Goal: Navigation & Orientation: Find specific page/section

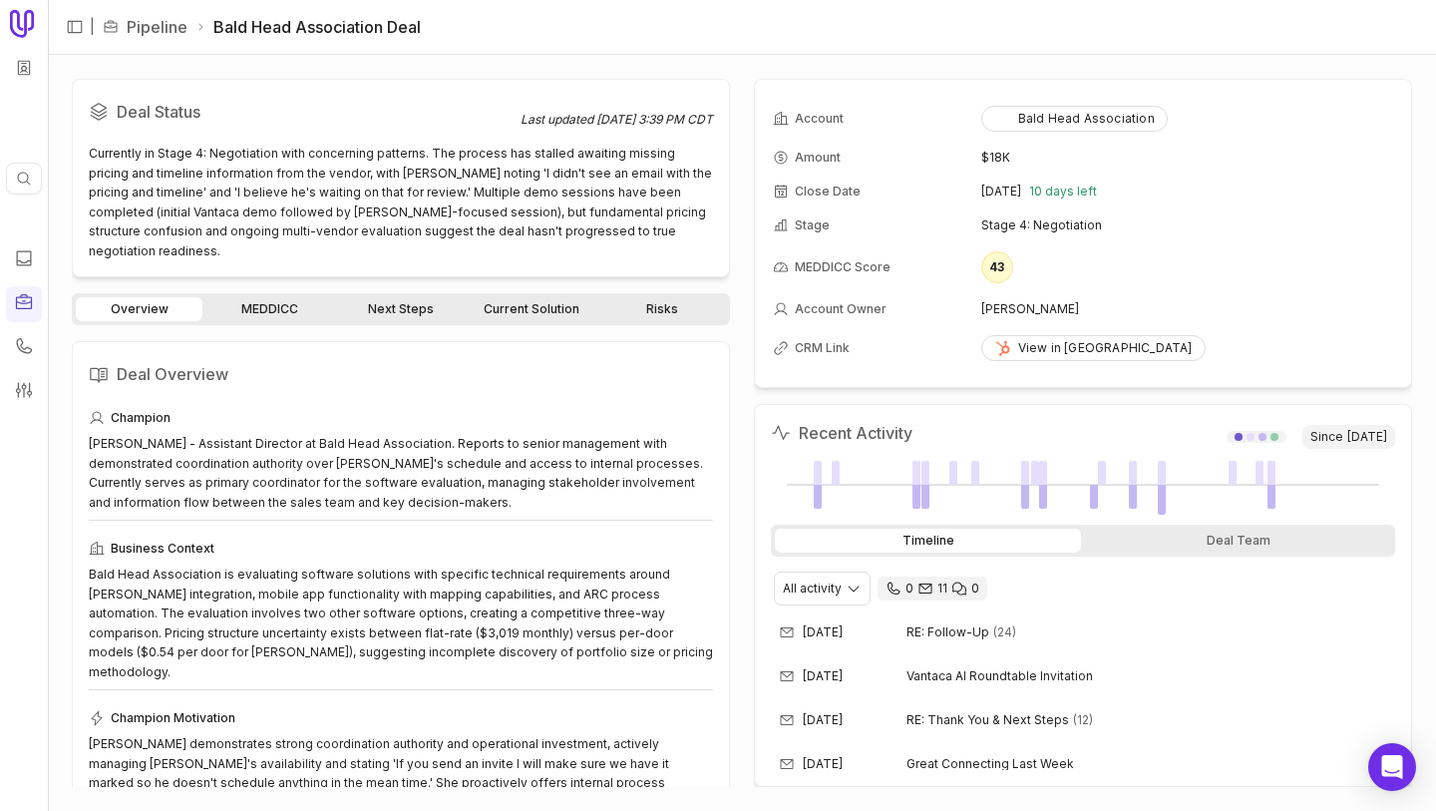
drag, startPoint x: 1205, startPoint y: 545, endPoint x: 966, endPoint y: 541, distance: 239.3
click at [1205, 545] on div "Deal Team" at bounding box center [1238, 540] width 306 height 24
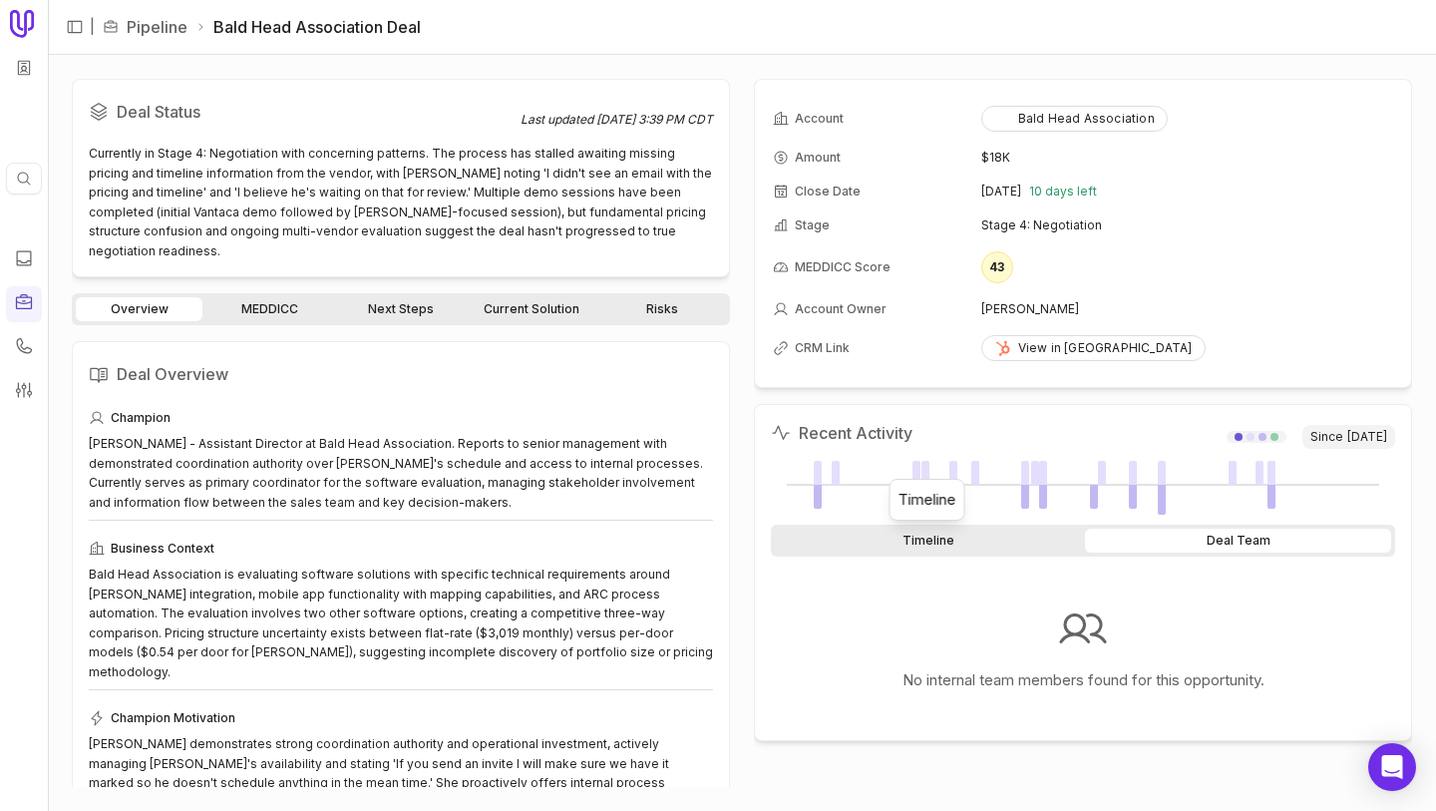
click at [966, 541] on div "Timeline" at bounding box center [928, 540] width 306 height 24
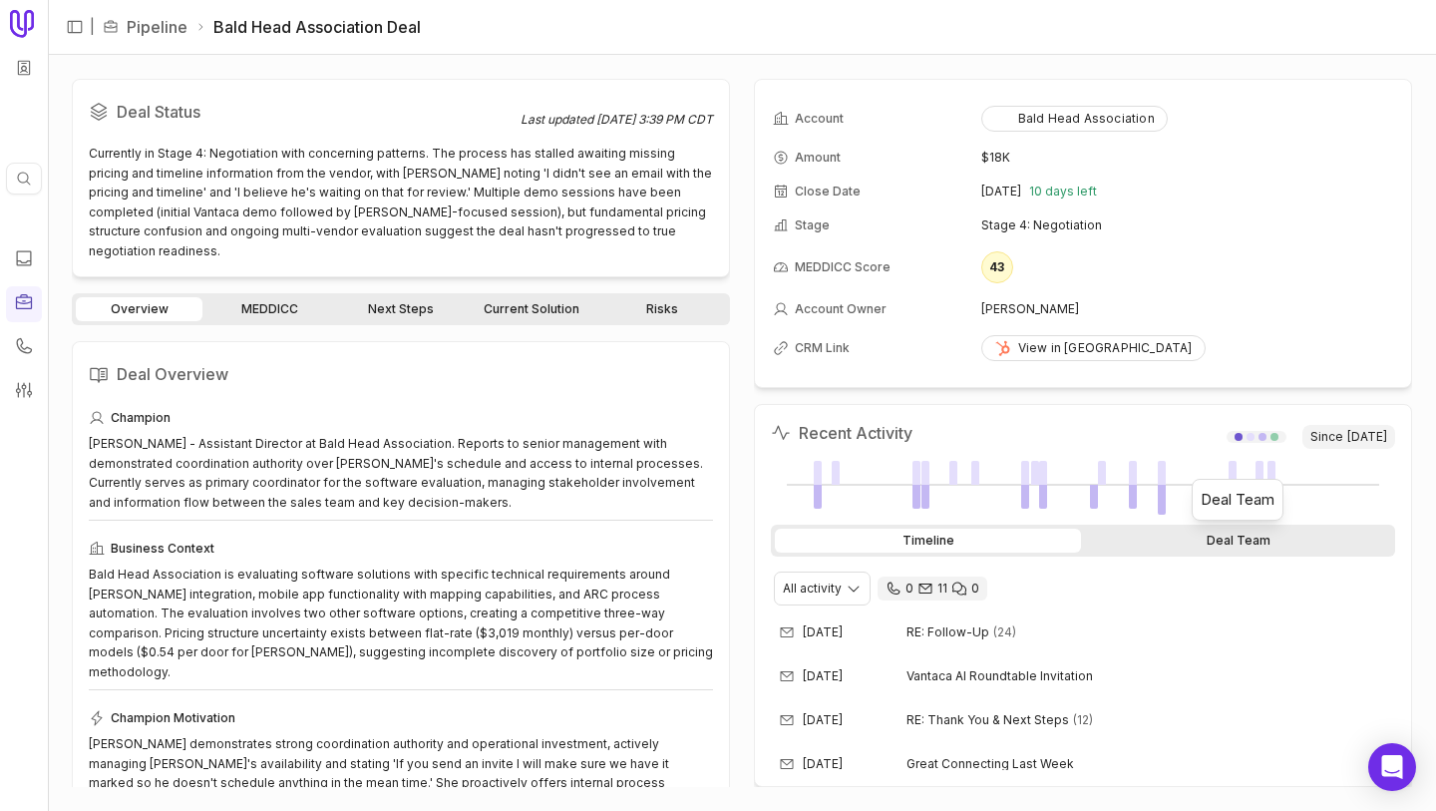
click at [1291, 549] on div "Deal Team" at bounding box center [1238, 540] width 306 height 24
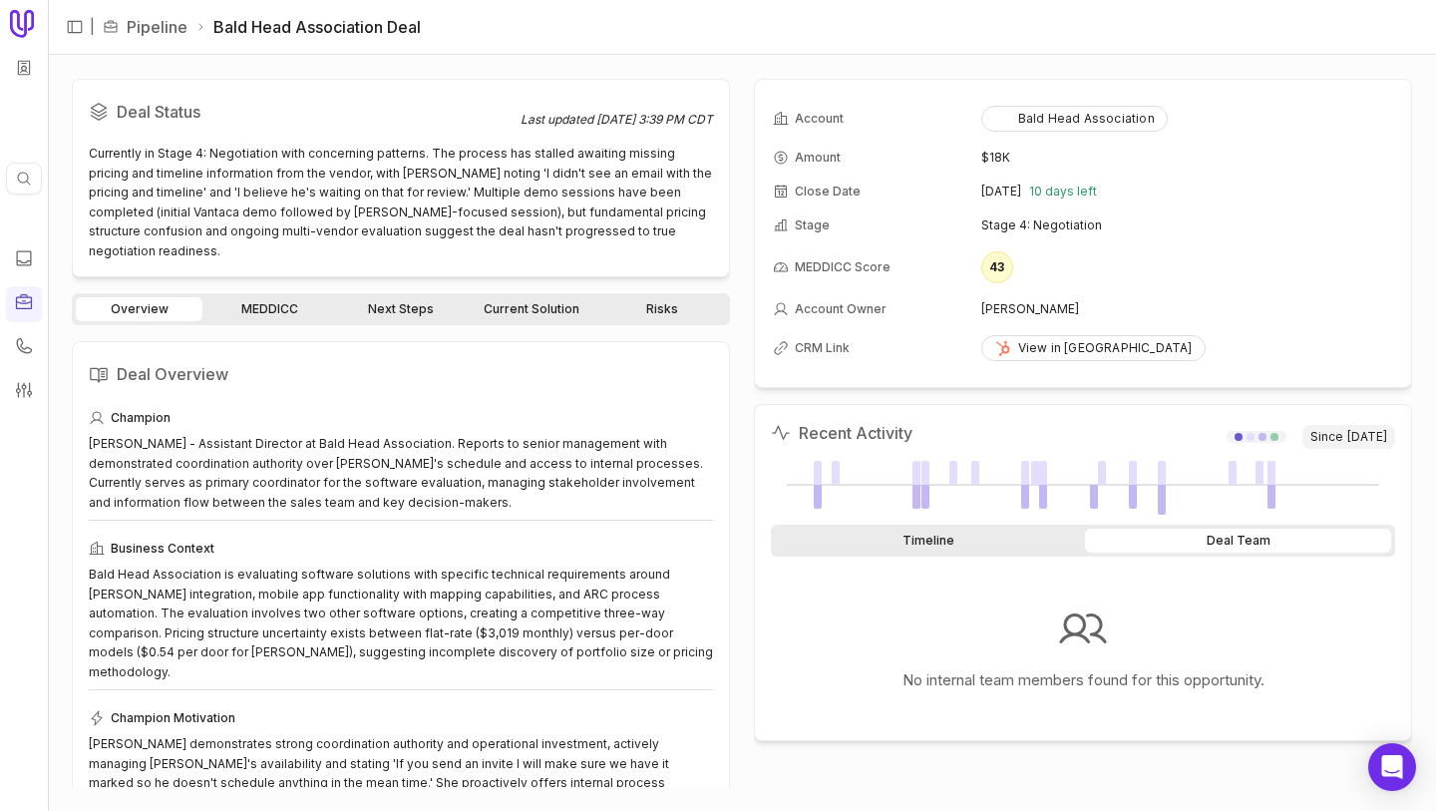
click at [999, 550] on div "Timeline" at bounding box center [928, 540] width 306 height 24
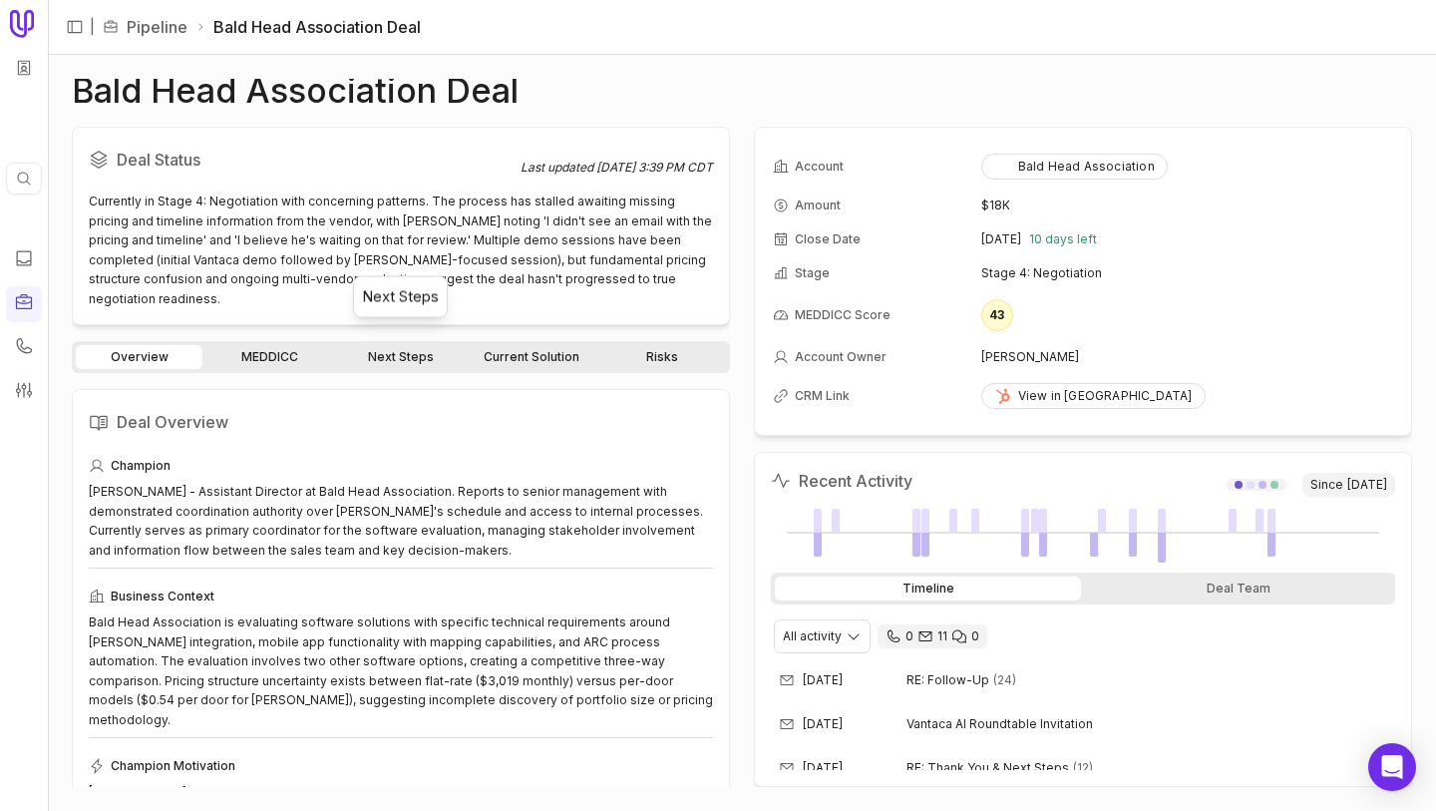
click at [387, 345] on link "Next Steps" at bounding box center [400, 357] width 127 height 24
click at [554, 346] on link "Current Solution" at bounding box center [532, 357] width 127 height 24
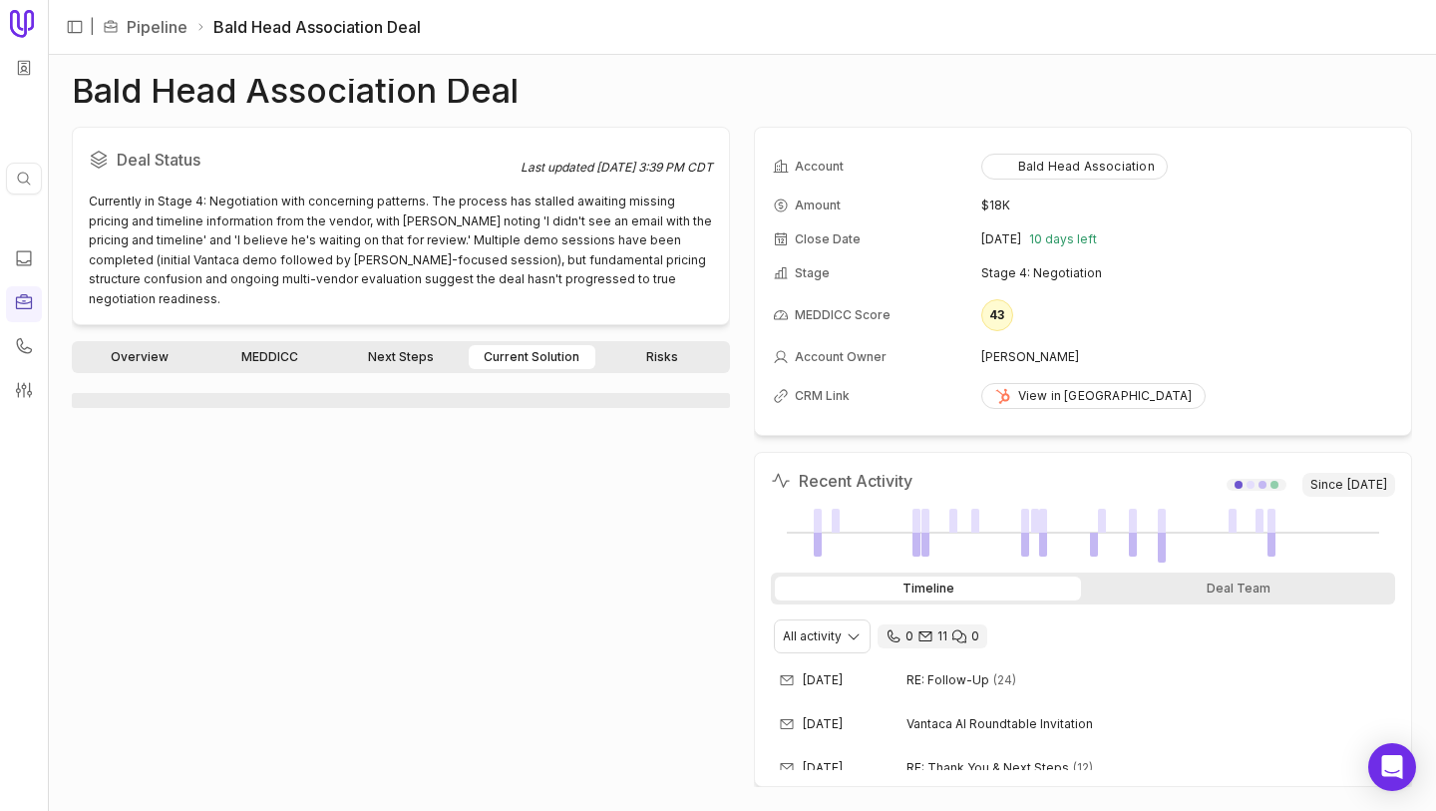
click at [687, 345] on link "Risks" at bounding box center [662, 357] width 127 height 24
